Goal: Find specific page/section: Find specific page/section

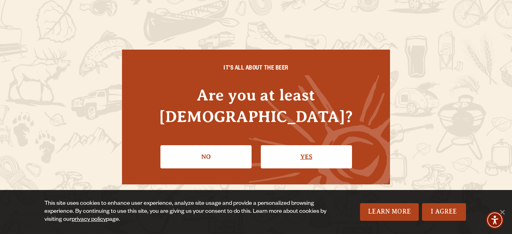
click at [319, 148] on link "Yes" at bounding box center [306, 156] width 91 height 23
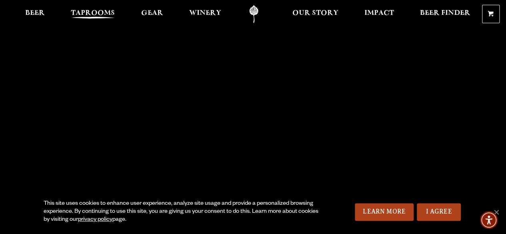
click at [97, 12] on span "Taprooms" at bounding box center [93, 13] width 44 height 6
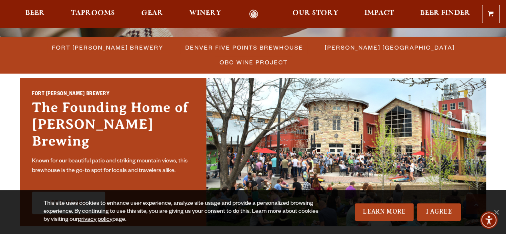
scroll to position [220, 0]
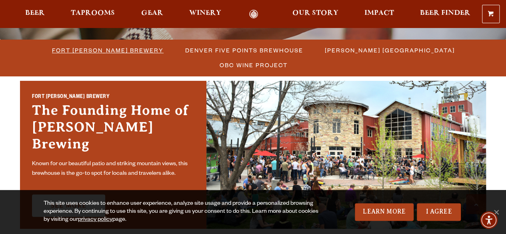
click at [72, 49] on span "Fort [PERSON_NAME] Brewery" at bounding box center [108, 50] width 112 height 12
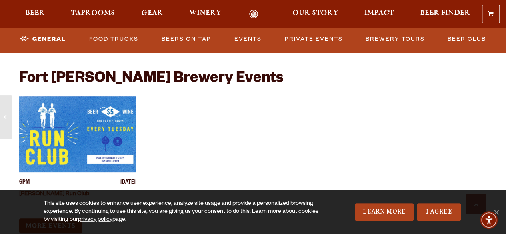
scroll to position [3073, 0]
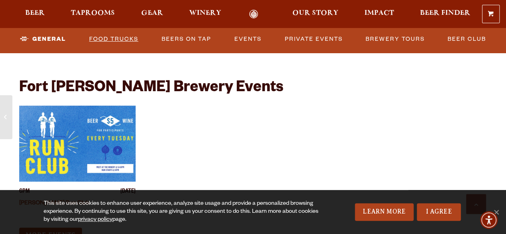
click at [122, 40] on link "Food Trucks" at bounding box center [114, 39] width 56 height 18
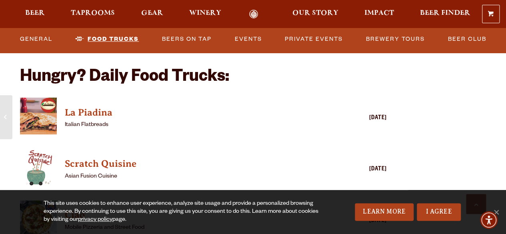
scroll to position [1872, 0]
